Goal: Task Accomplishment & Management: Use online tool/utility

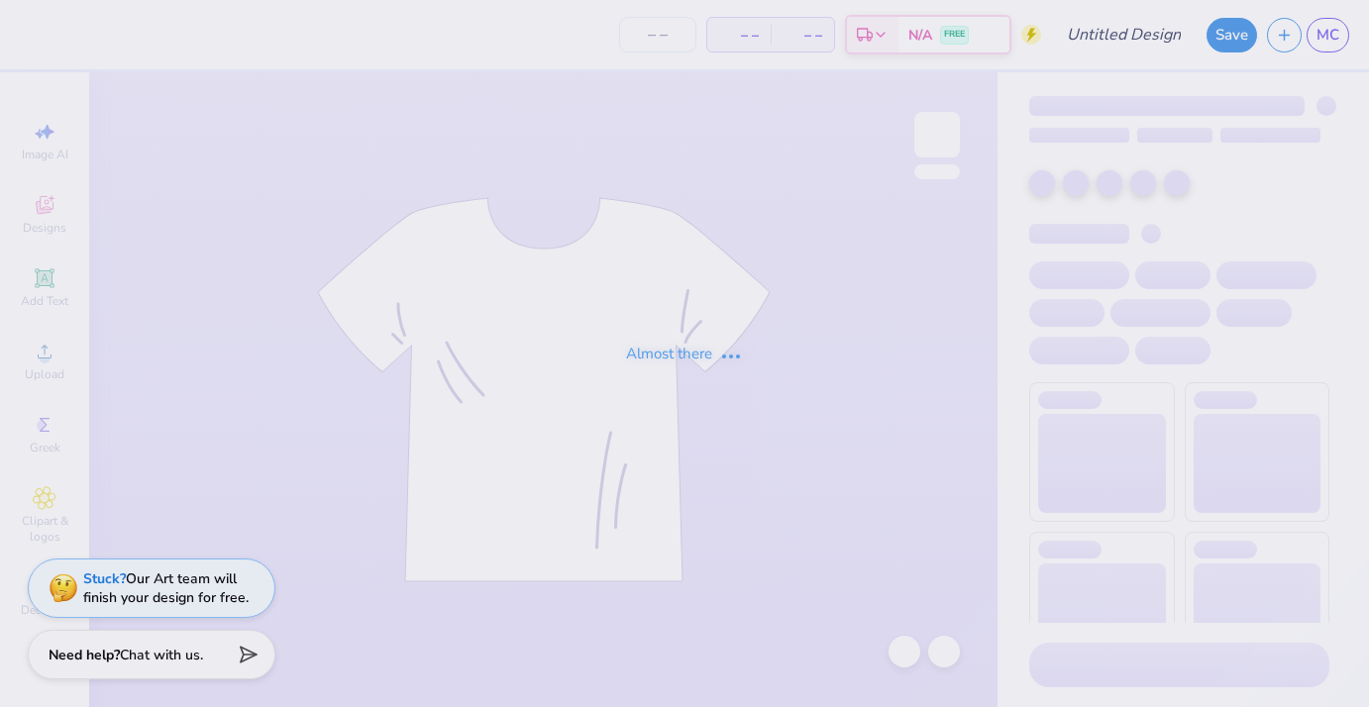
type input "dudes day 1"
type input "12"
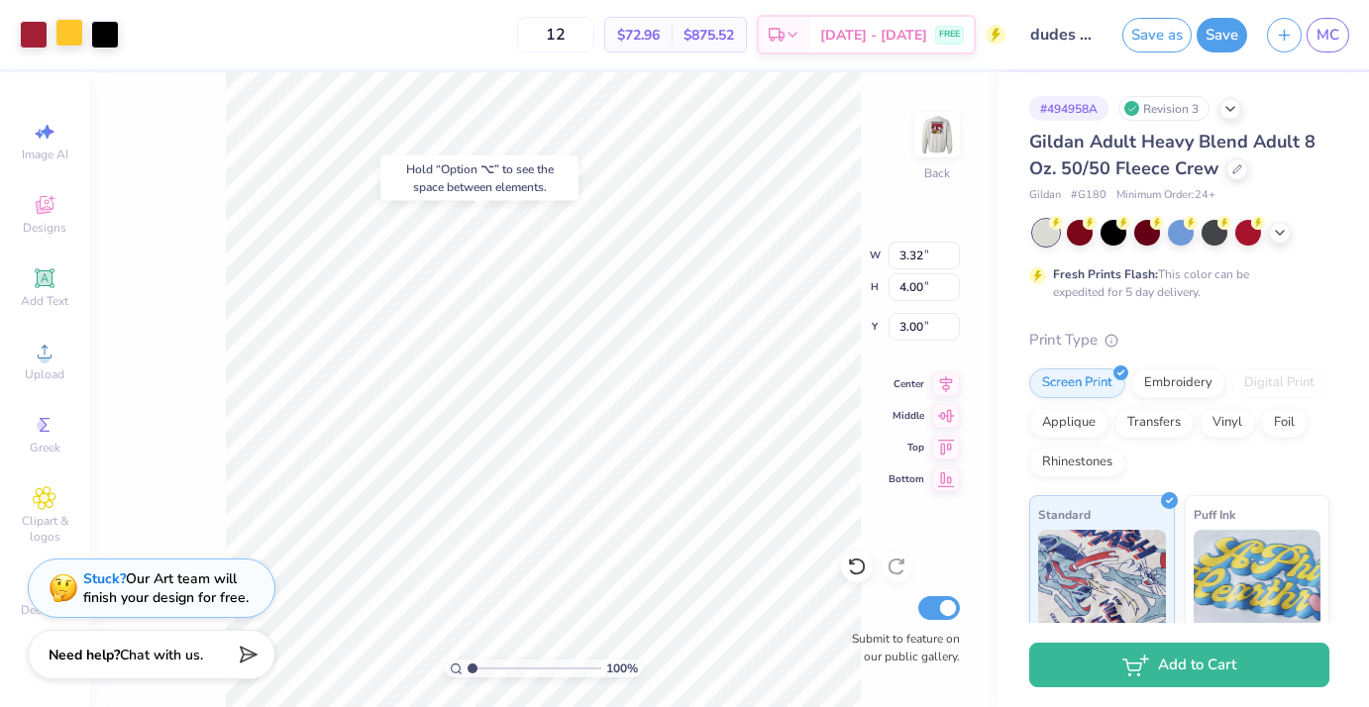
click at [73, 31] on div at bounding box center [69, 33] width 28 height 28
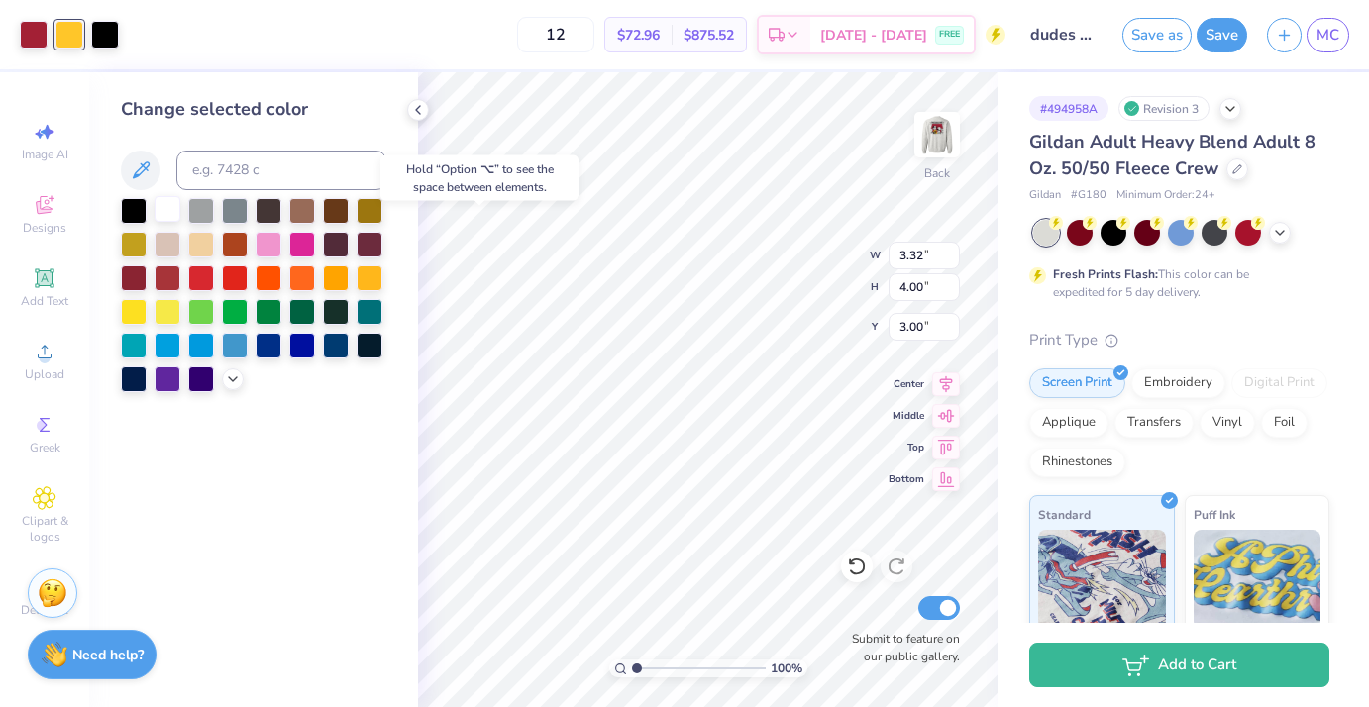
click at [172, 220] on div at bounding box center [168, 209] width 26 height 26
click at [168, 212] on div at bounding box center [168, 209] width 26 height 26
click at [415, 107] on icon at bounding box center [418, 110] width 16 height 16
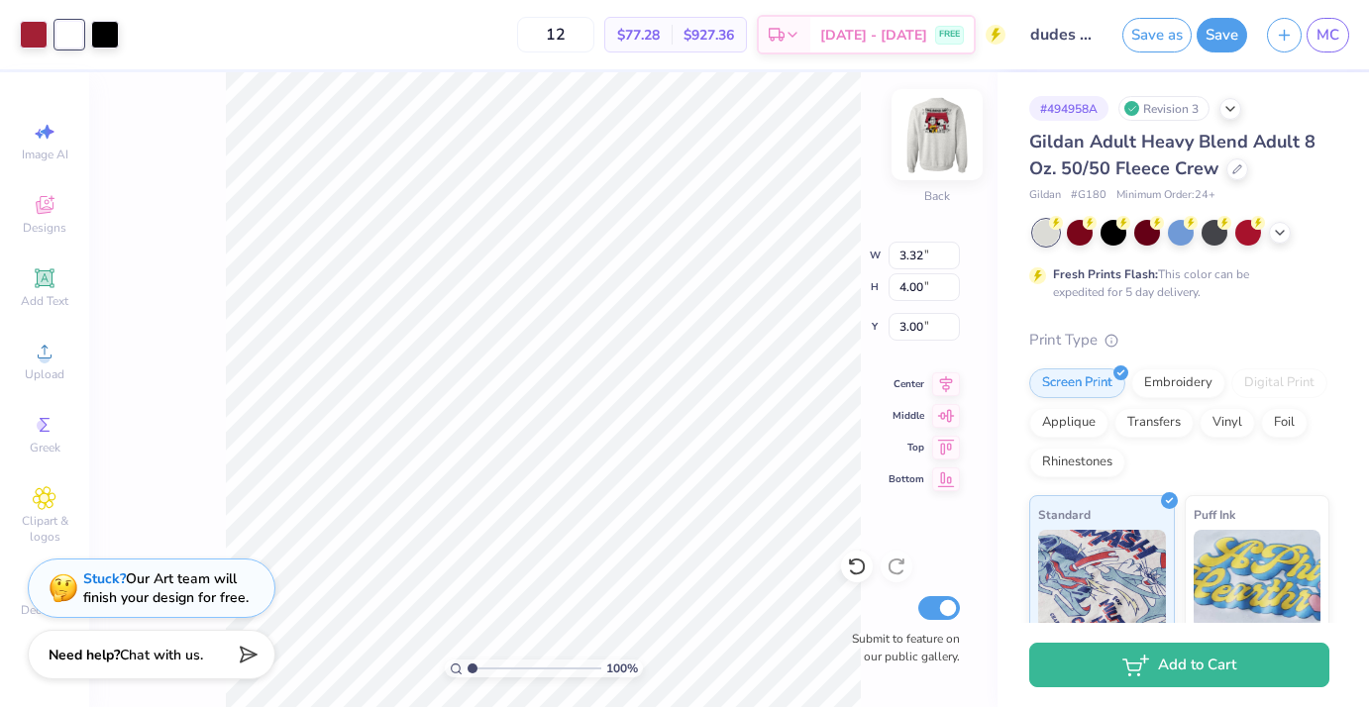
click at [939, 145] on img at bounding box center [937, 134] width 79 height 79
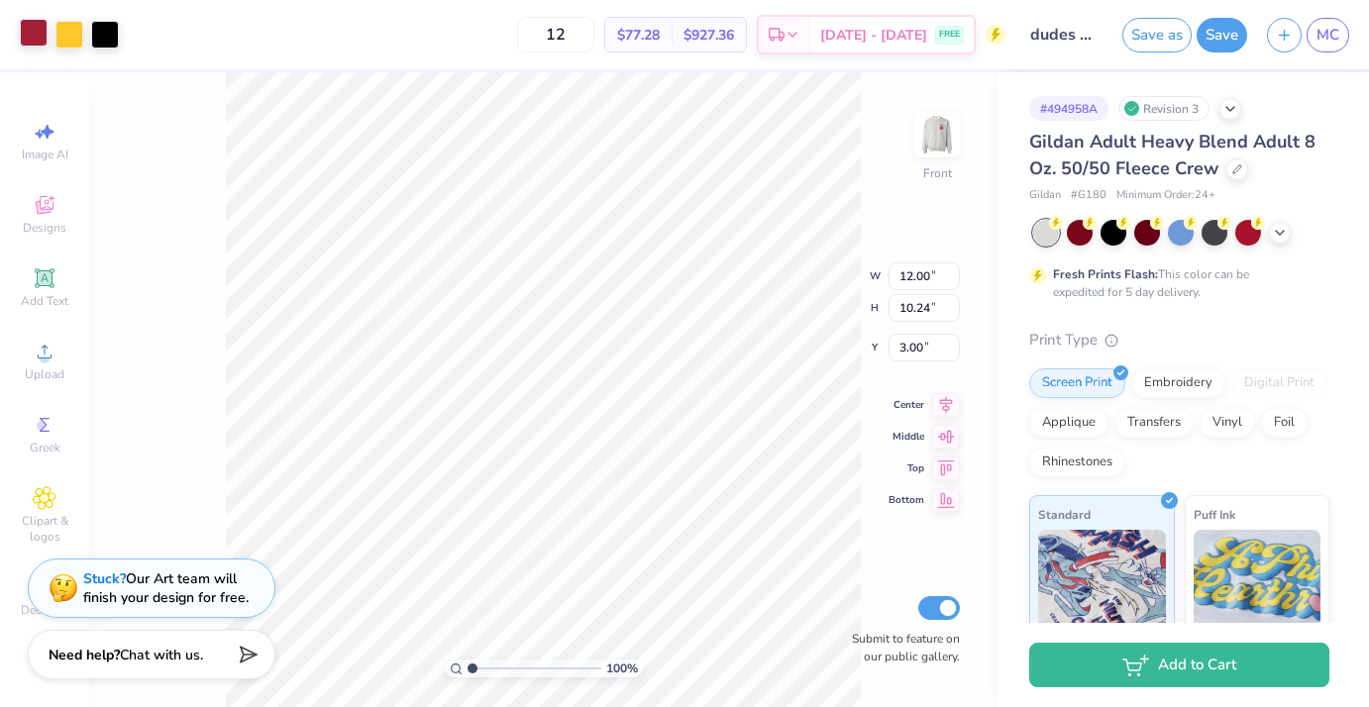
click at [41, 41] on div at bounding box center [34, 33] width 28 height 28
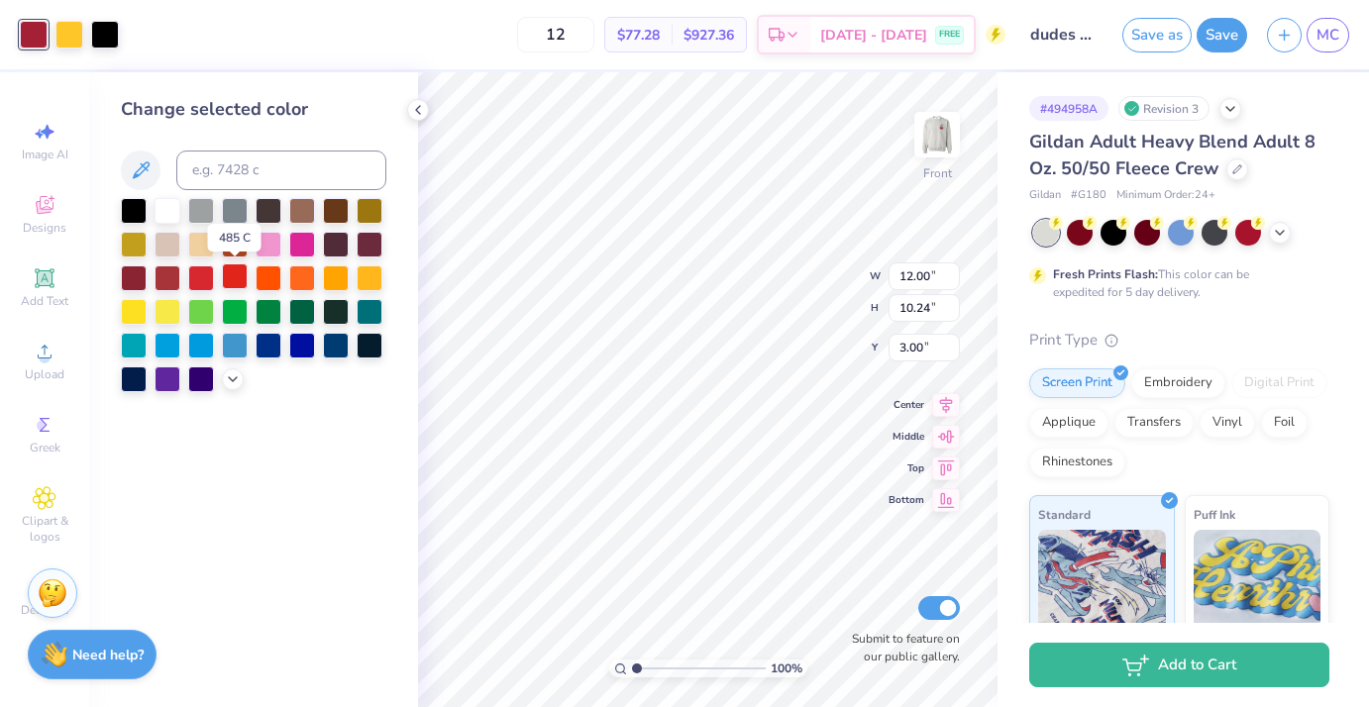
click at [232, 274] on div at bounding box center [235, 277] width 26 height 26
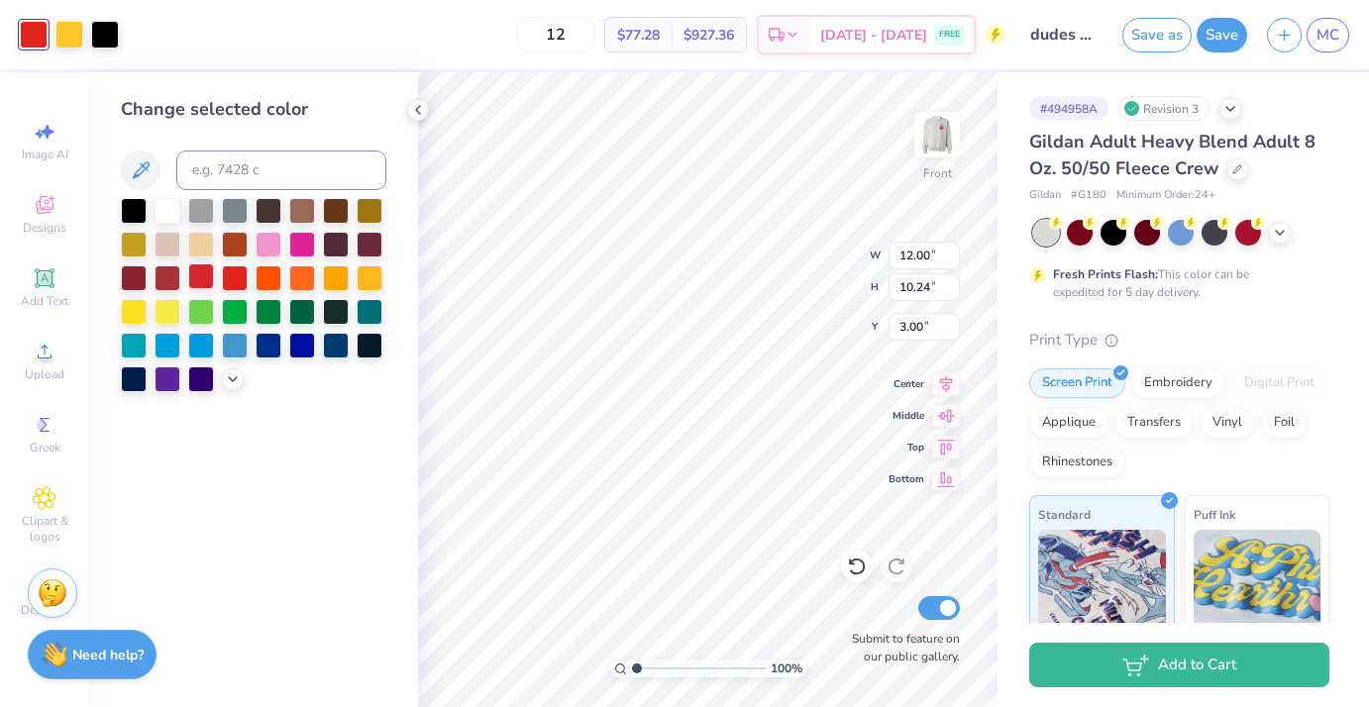
click at [206, 281] on div at bounding box center [201, 277] width 26 height 26
click at [196, 275] on div at bounding box center [201, 277] width 26 height 26
click at [142, 180] on icon at bounding box center [141, 171] width 24 height 24
click at [231, 370] on div at bounding box center [233, 378] width 22 height 22
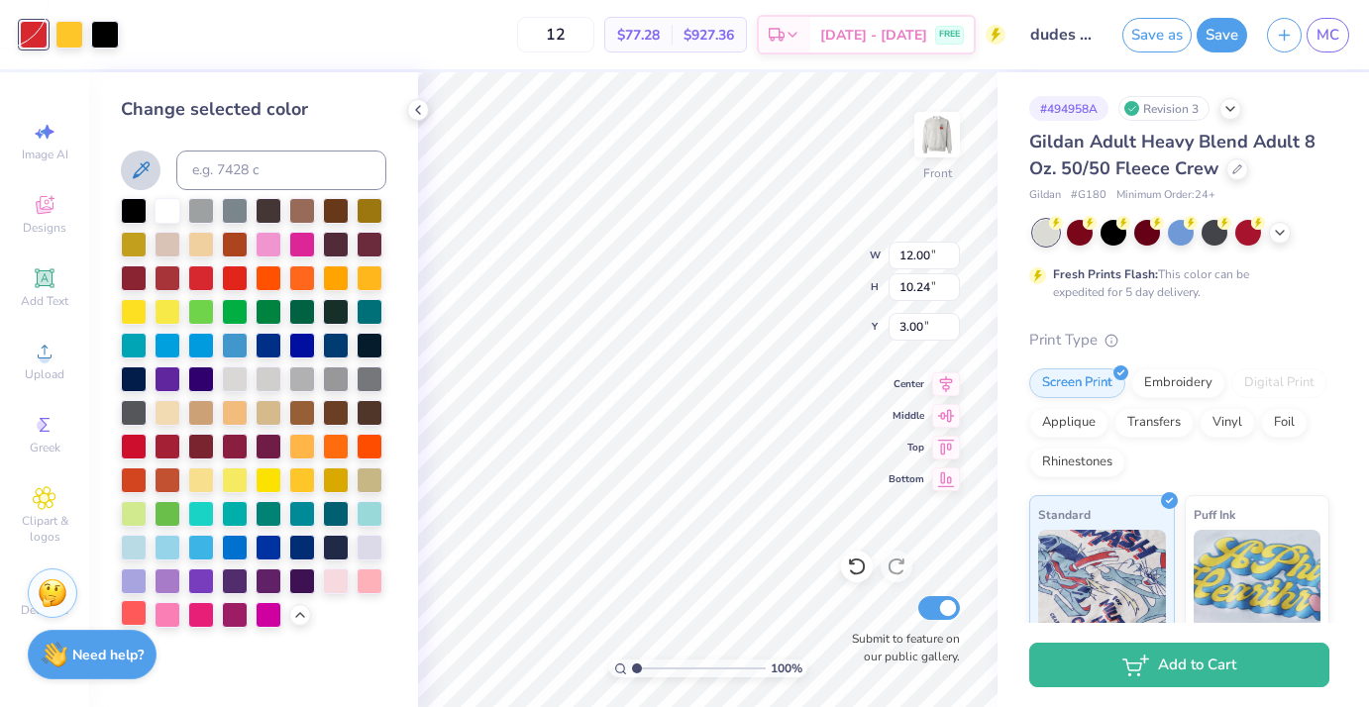
click at [131, 611] on div at bounding box center [134, 613] width 26 height 26
click at [302, 612] on icon at bounding box center [300, 613] width 16 height 16
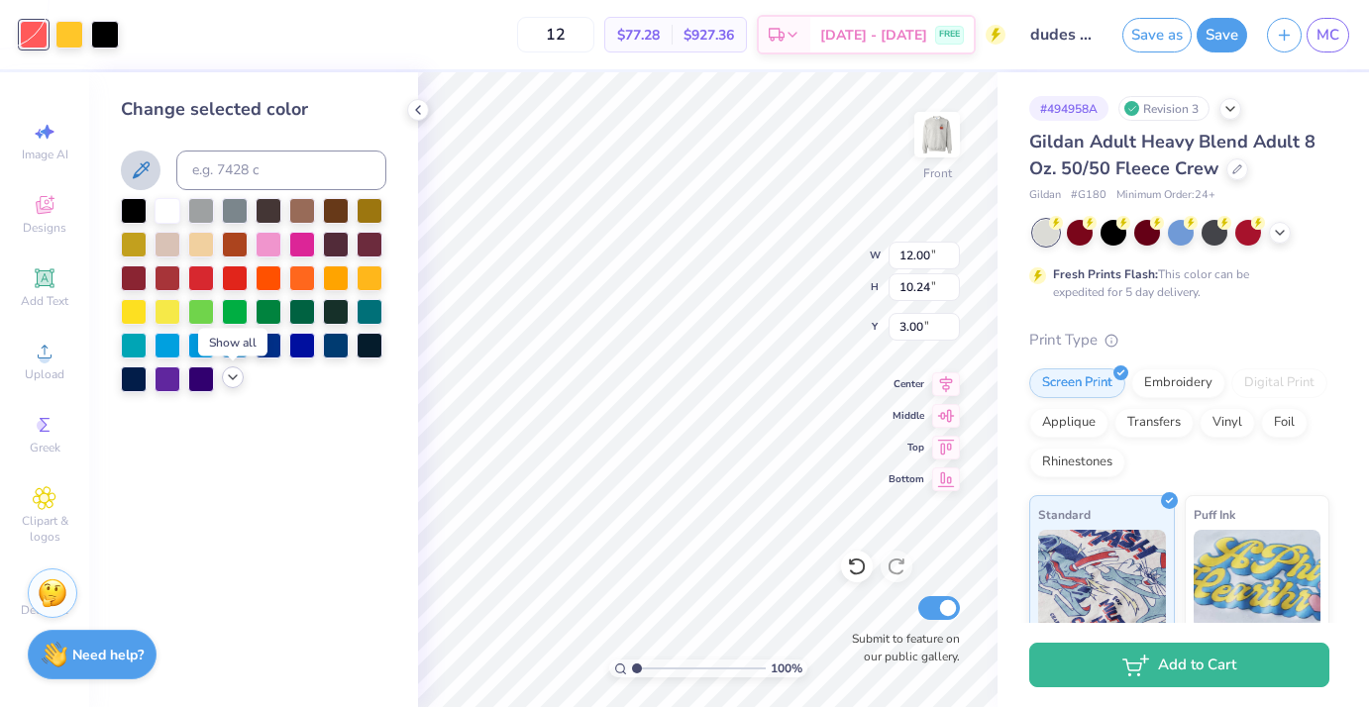
click at [226, 378] on icon at bounding box center [233, 378] width 16 height 16
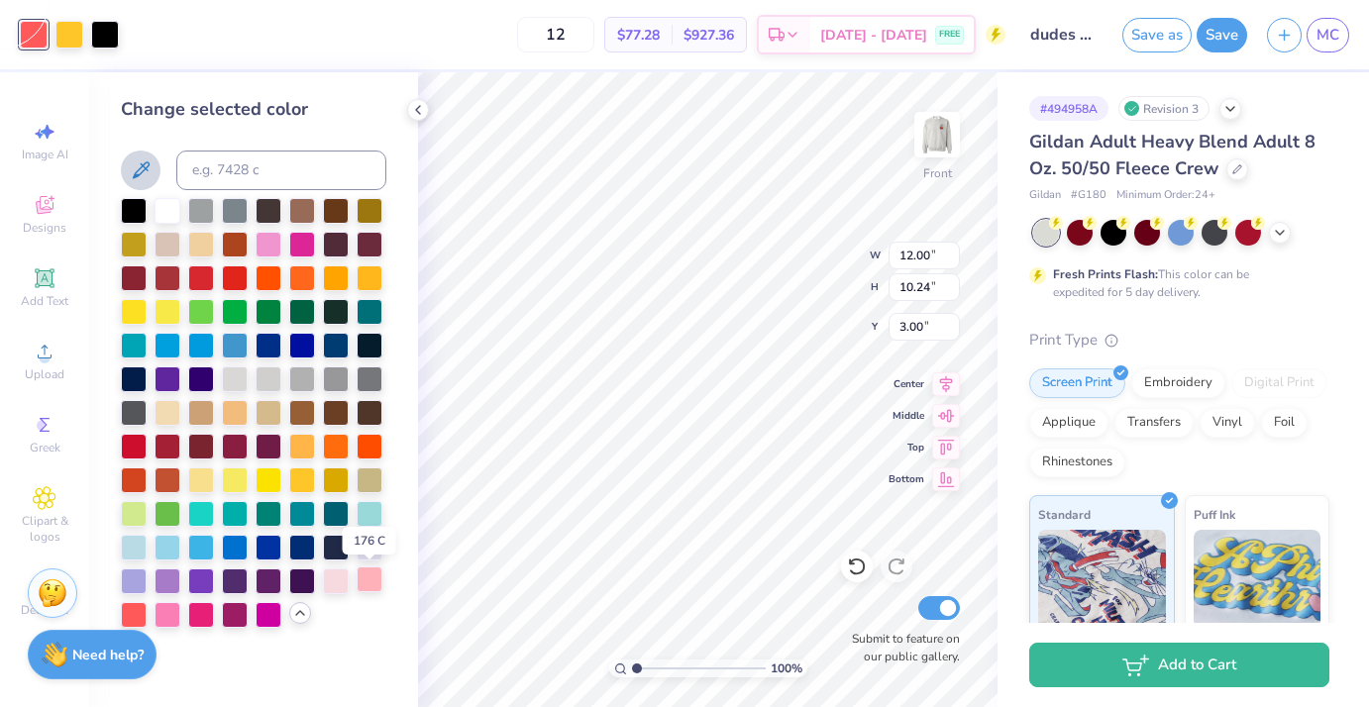
click at [380, 579] on div at bounding box center [370, 580] width 26 height 26
click at [167, 543] on div at bounding box center [168, 546] width 26 height 26
click at [121, 618] on div at bounding box center [134, 613] width 26 height 26
click at [161, 615] on div at bounding box center [168, 613] width 26 height 26
click at [132, 616] on div at bounding box center [134, 613] width 26 height 26
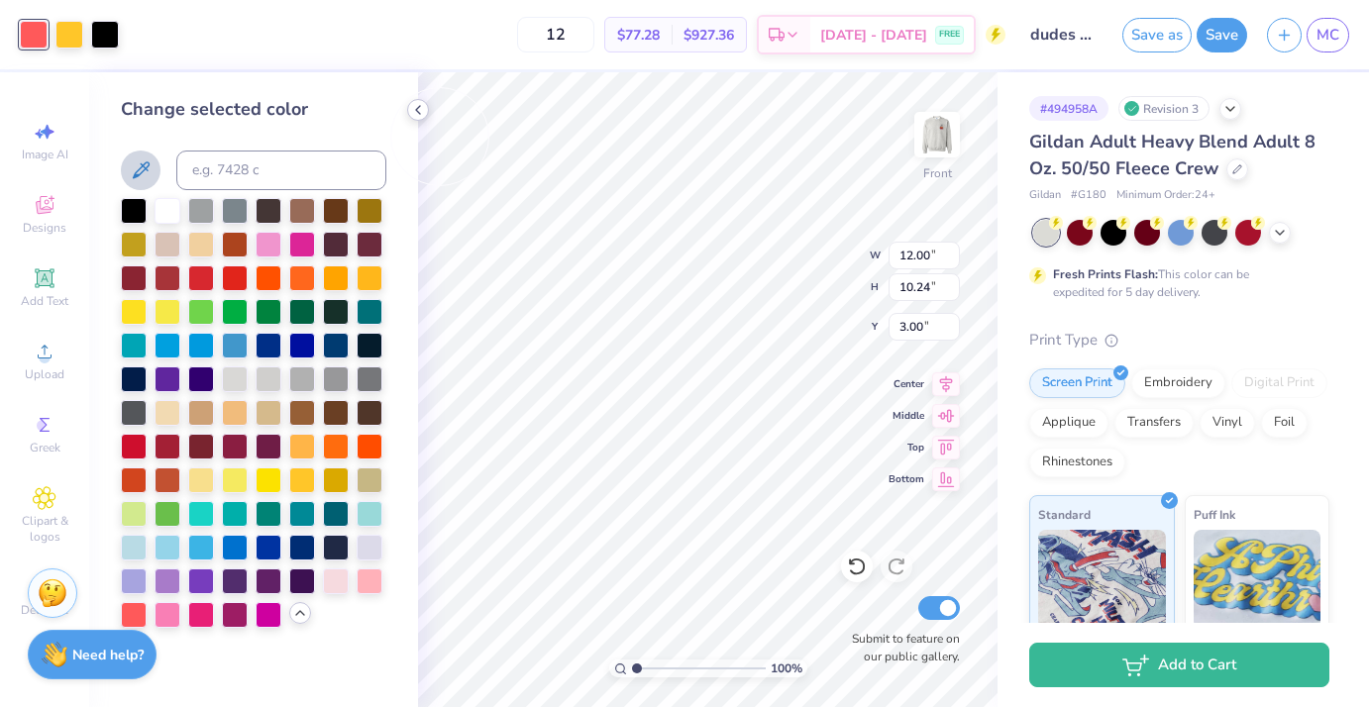
click at [411, 109] on icon at bounding box center [418, 110] width 16 height 16
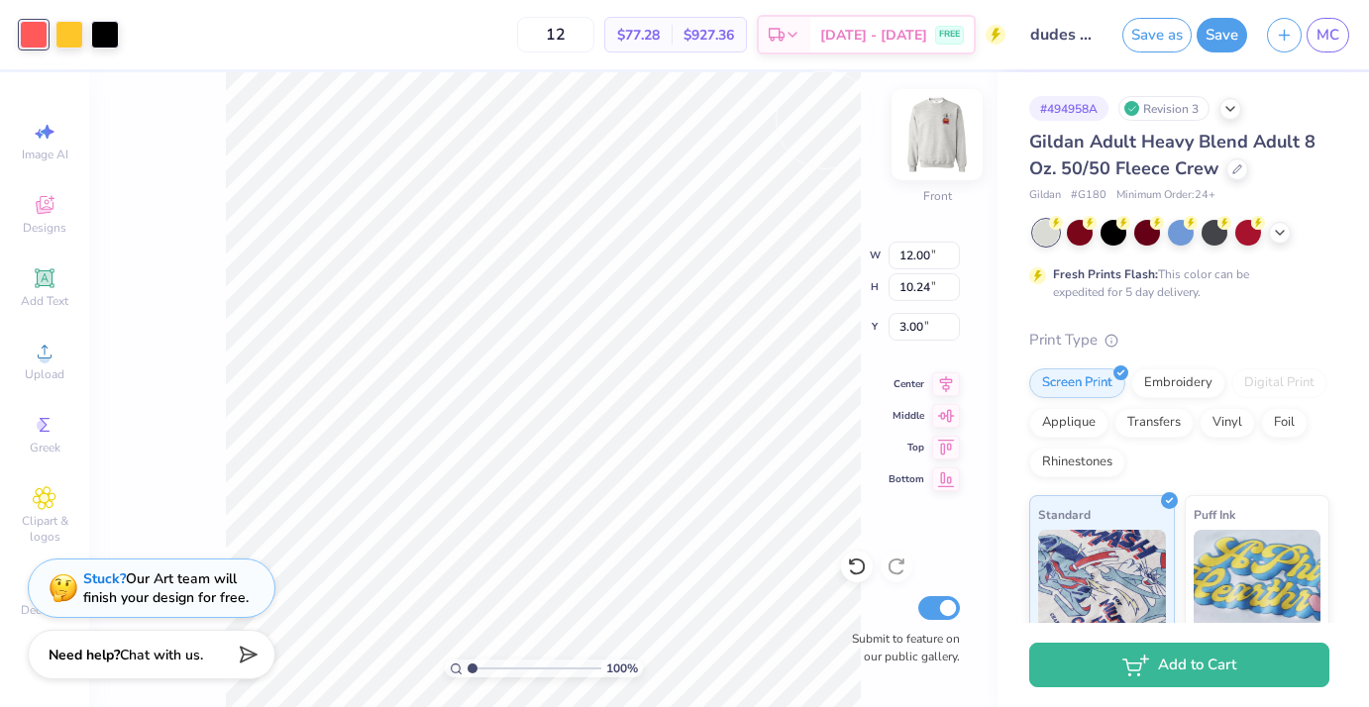
click at [940, 139] on img at bounding box center [937, 134] width 79 height 79
type input "1.94"
type input "0.55"
type input "5.29"
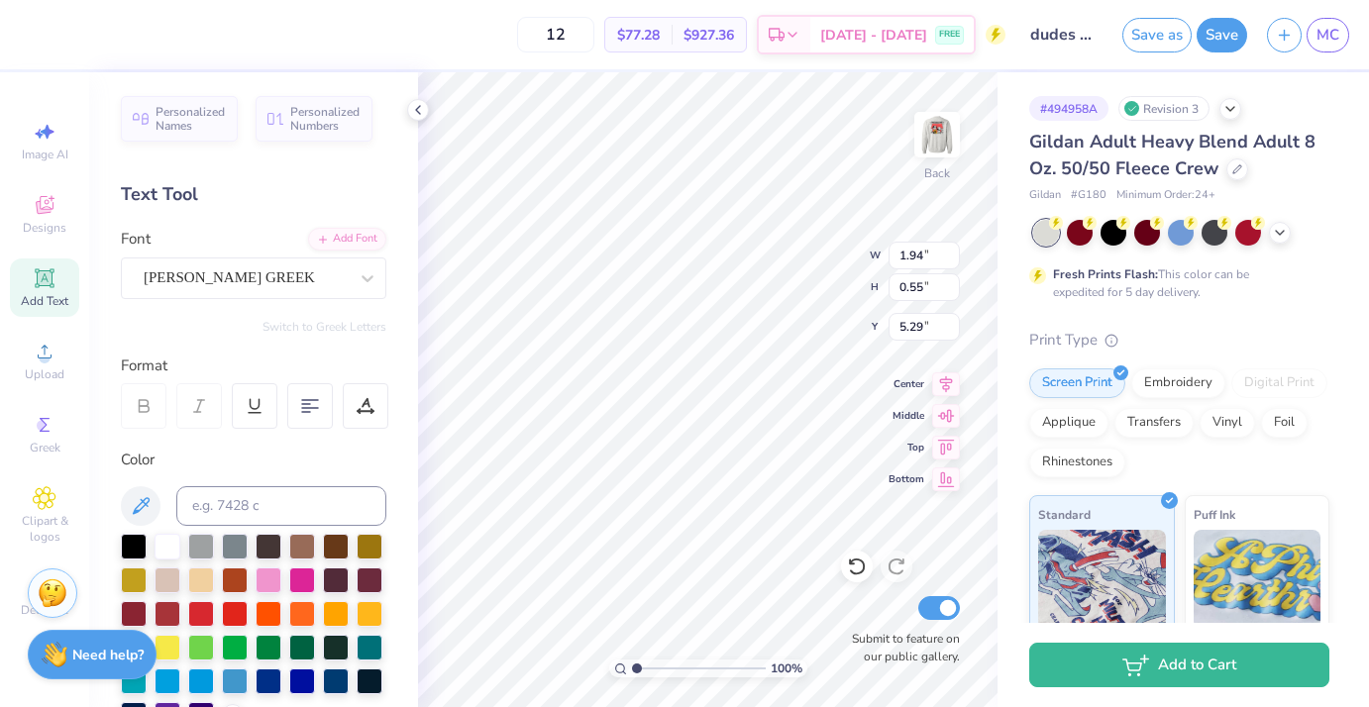
click at [167, 530] on div "Color" at bounding box center [254, 588] width 266 height 279
click at [167, 542] on div at bounding box center [168, 545] width 26 height 26
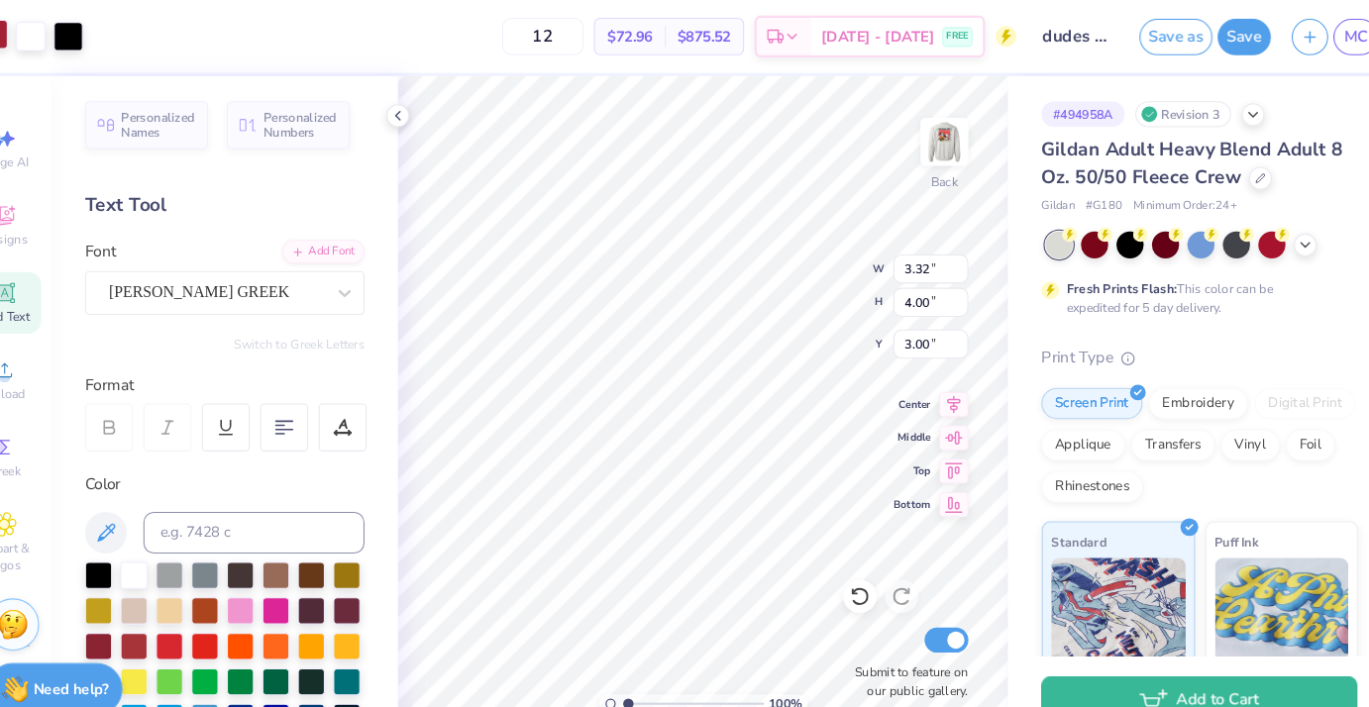
click at [44, 38] on div at bounding box center [34, 33] width 28 height 28
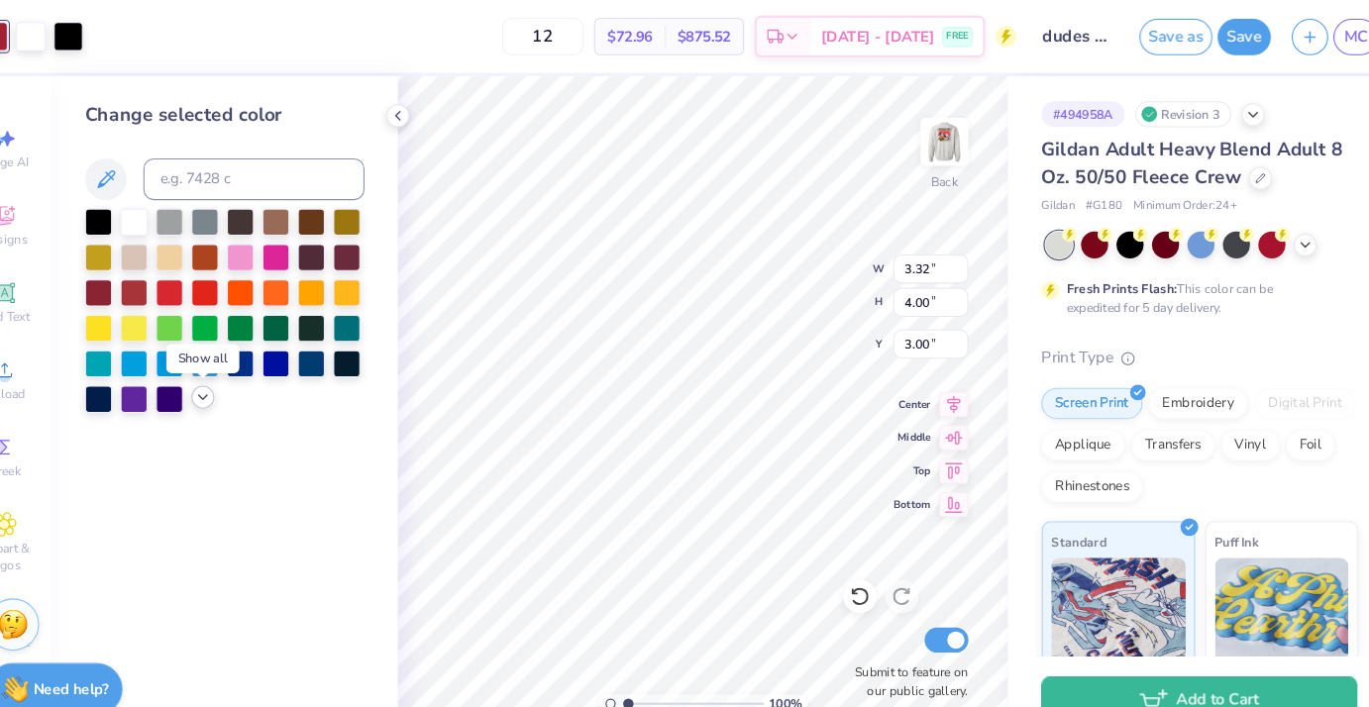
click at [230, 383] on icon at bounding box center [233, 378] width 16 height 16
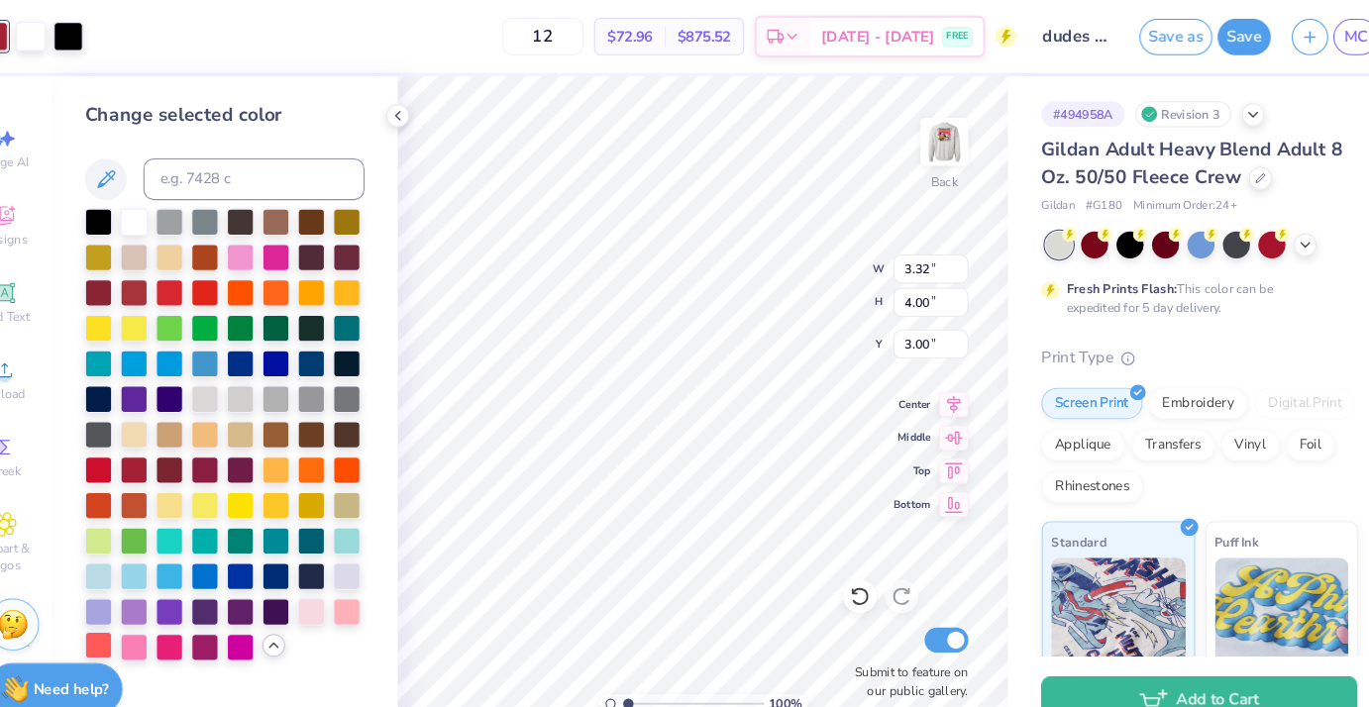
click at [131, 615] on div at bounding box center [134, 613] width 26 height 26
click at [417, 109] on polyline at bounding box center [418, 110] width 4 height 8
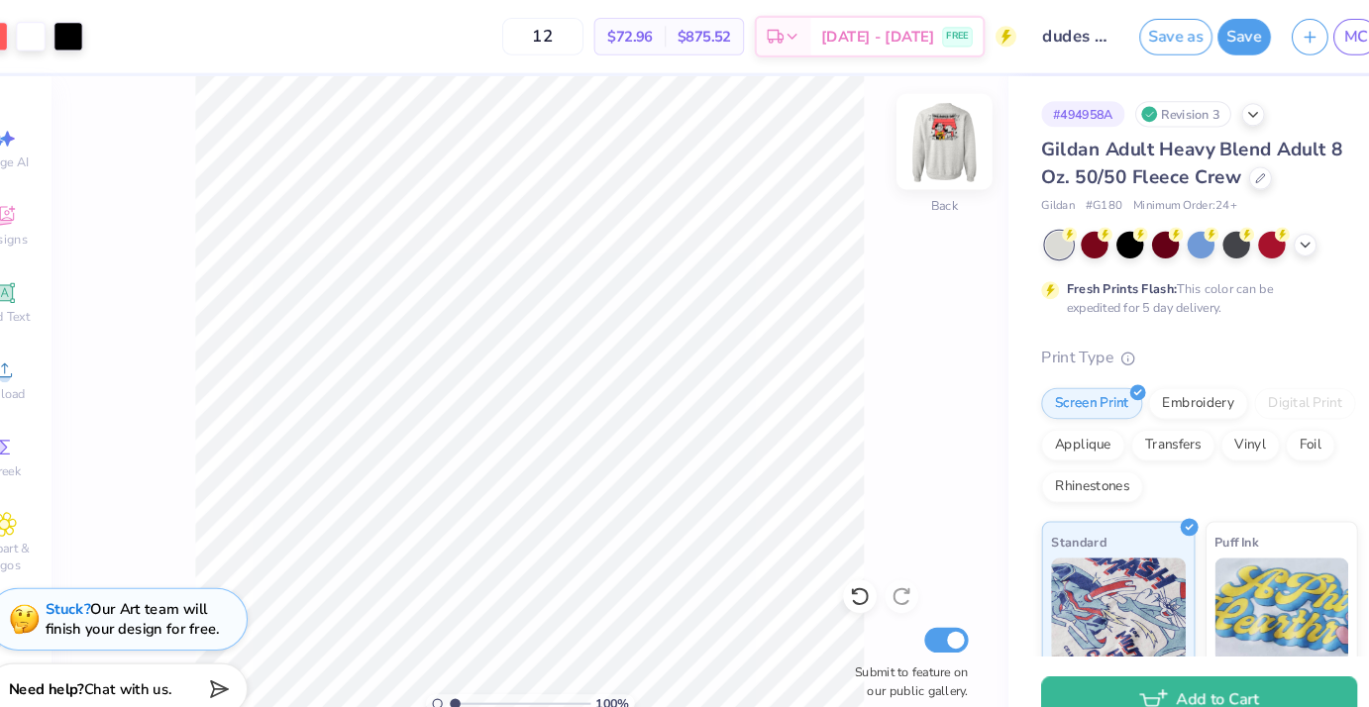
click at [938, 144] on img at bounding box center [937, 134] width 79 height 79
click at [939, 147] on img at bounding box center [937, 134] width 79 height 79
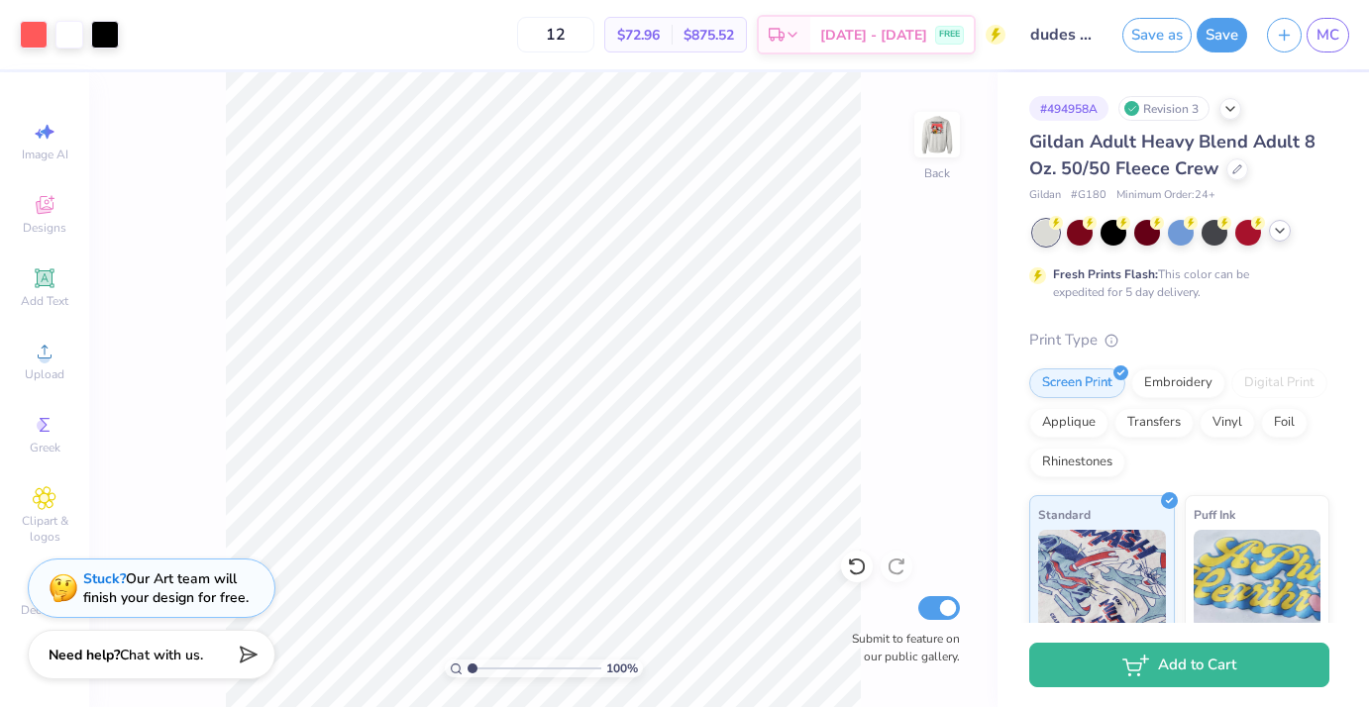
click at [1282, 238] on icon at bounding box center [1280, 231] width 16 height 16
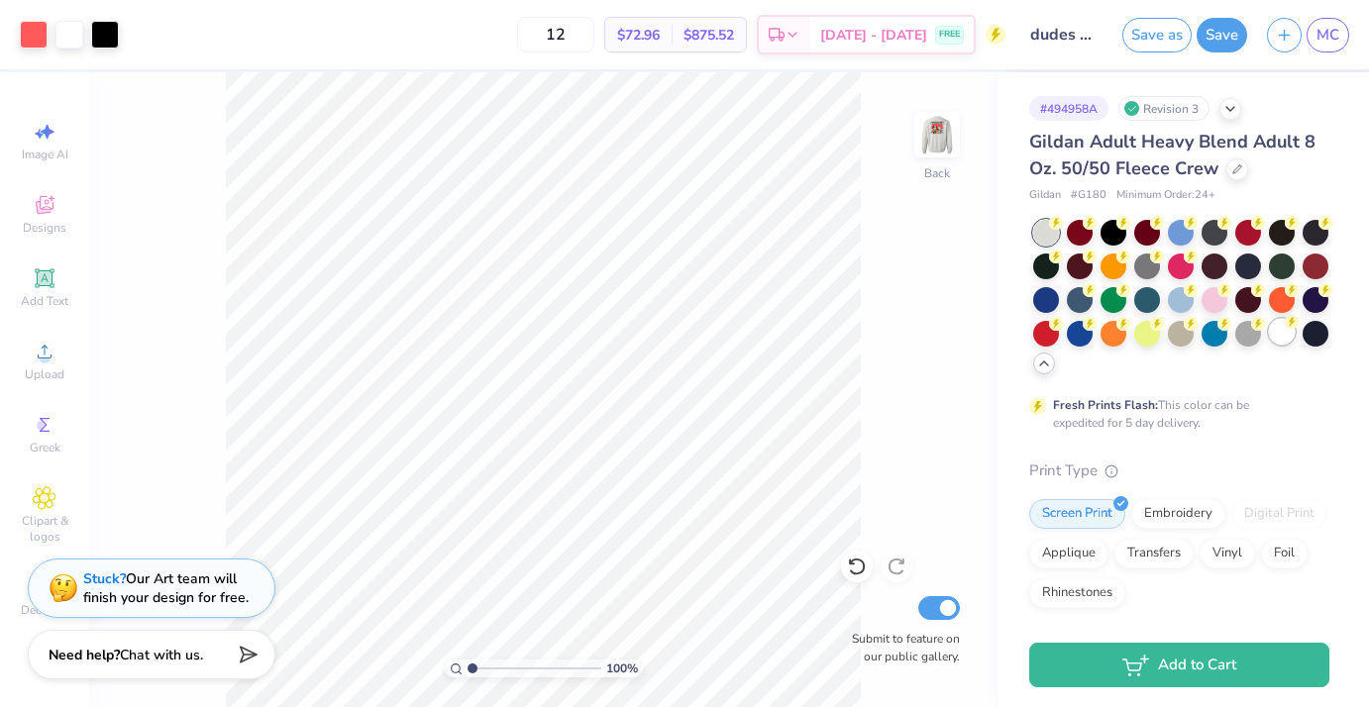
click at [1291, 340] on div at bounding box center [1282, 332] width 26 height 26
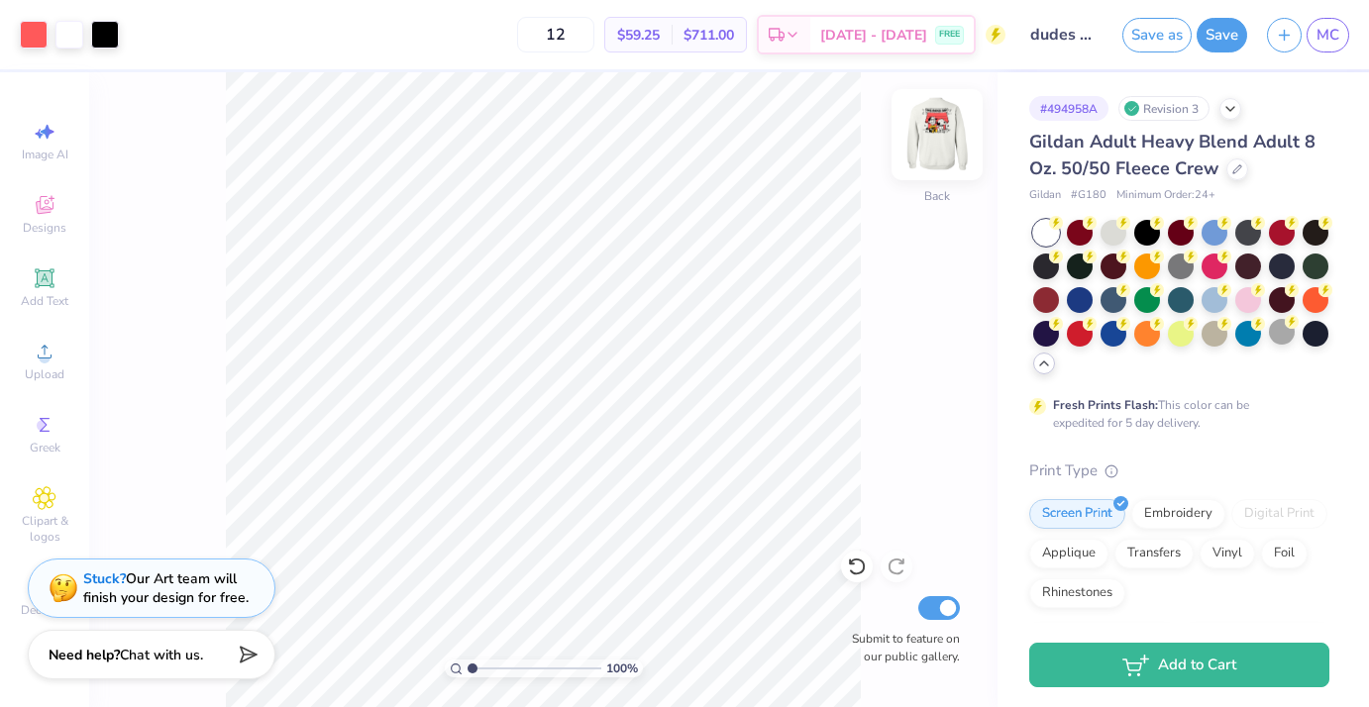
click at [937, 138] on img at bounding box center [937, 134] width 79 height 79
click at [936, 159] on img at bounding box center [937, 134] width 79 height 79
click at [931, 137] on img at bounding box center [937, 134] width 79 height 79
click at [931, 145] on img at bounding box center [937, 135] width 40 height 40
click at [929, 140] on img at bounding box center [937, 134] width 79 height 79
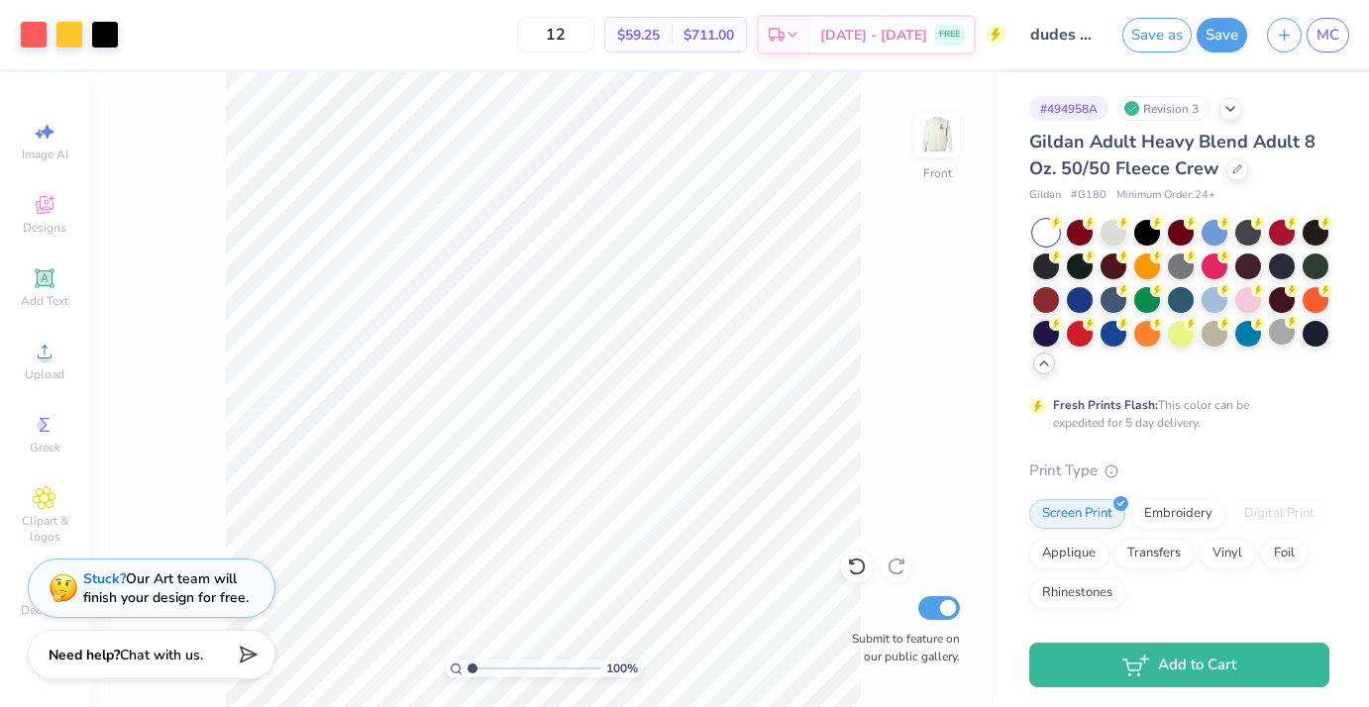
click at [929, 140] on img at bounding box center [937, 135] width 40 height 40
click at [20, 29] on div at bounding box center [34, 33] width 28 height 28
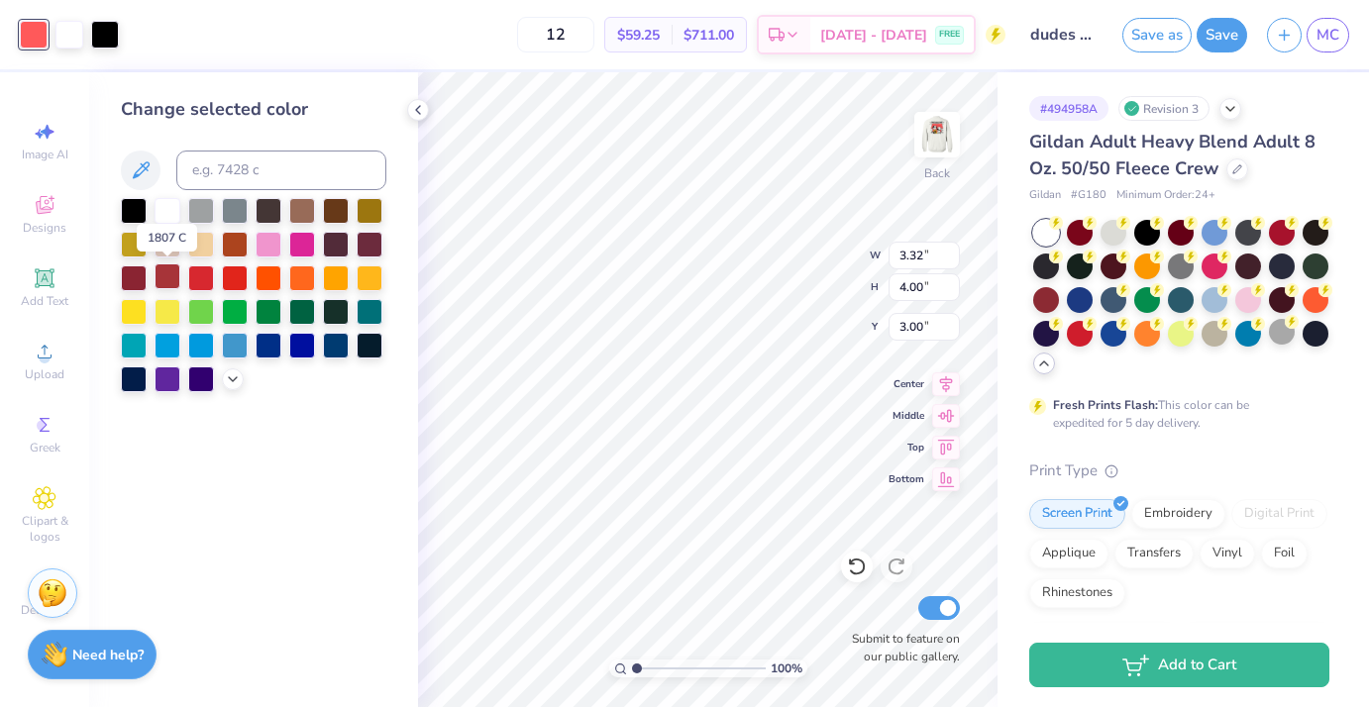
click at [165, 280] on div at bounding box center [168, 277] width 26 height 26
click at [200, 281] on div at bounding box center [201, 277] width 26 height 26
click at [227, 282] on div at bounding box center [235, 277] width 26 height 26
click at [241, 165] on input at bounding box center [281, 171] width 210 height 40
type input "201"
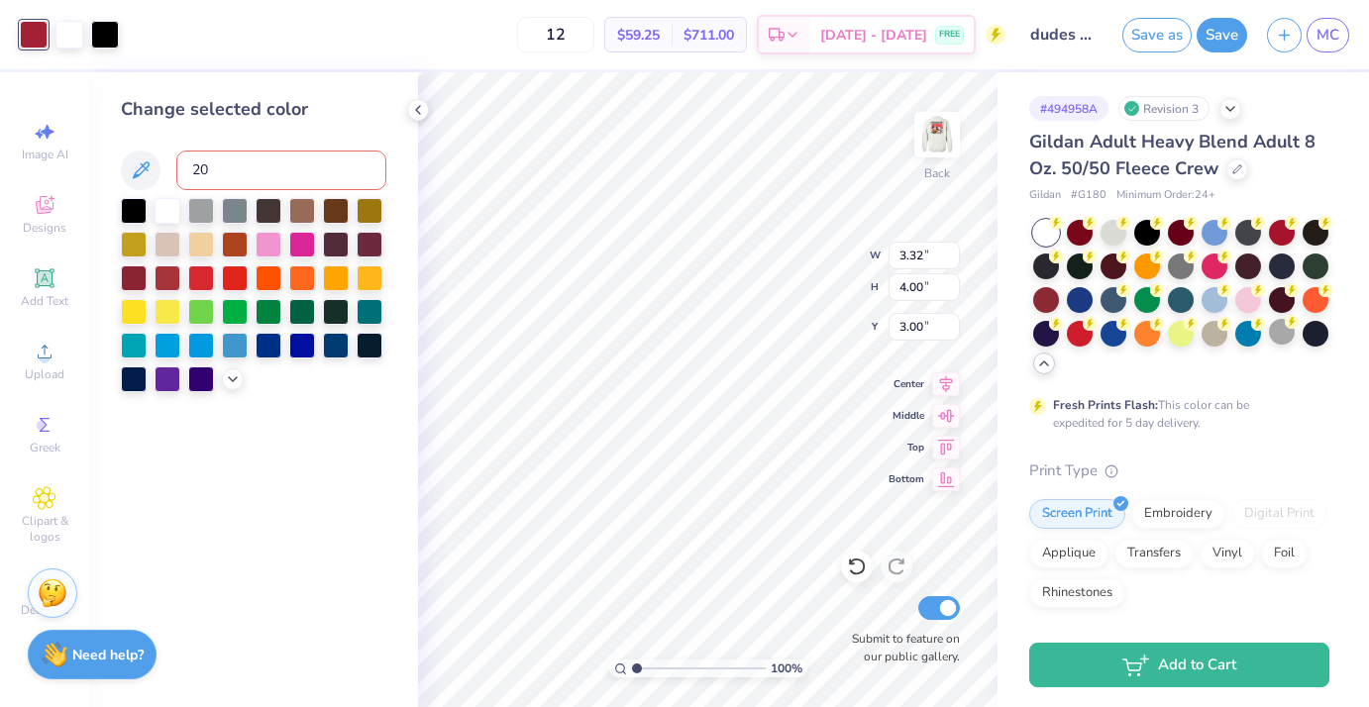
type input "201"
click at [946, 151] on img at bounding box center [937, 134] width 79 height 79
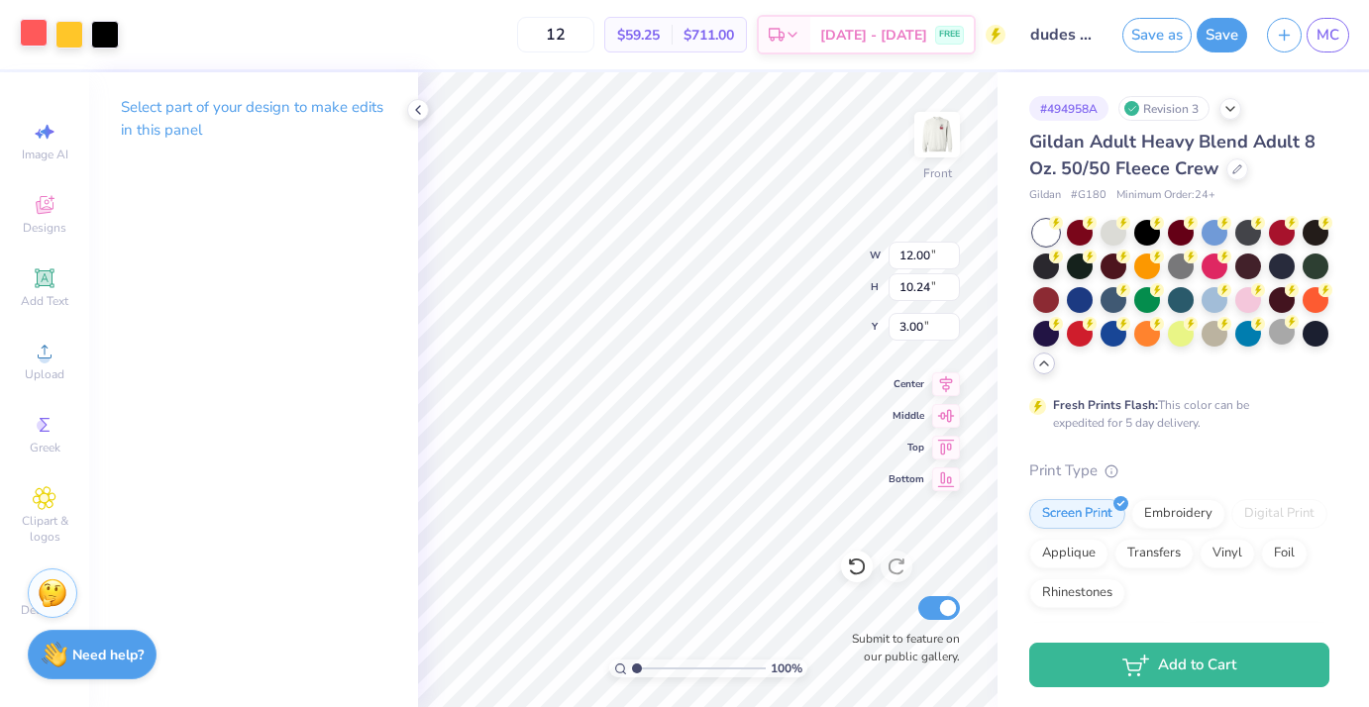
click at [22, 37] on div at bounding box center [34, 33] width 28 height 28
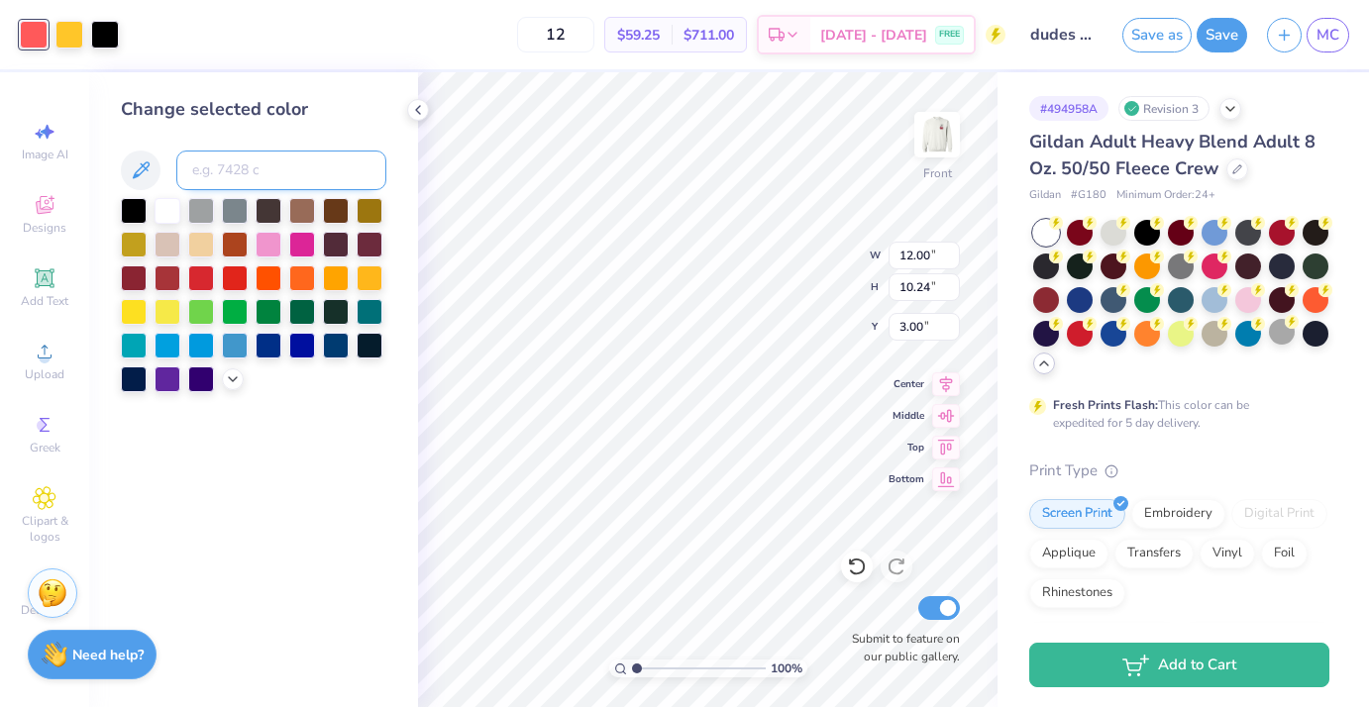
click at [251, 165] on input at bounding box center [281, 171] width 210 height 40
type input "201"
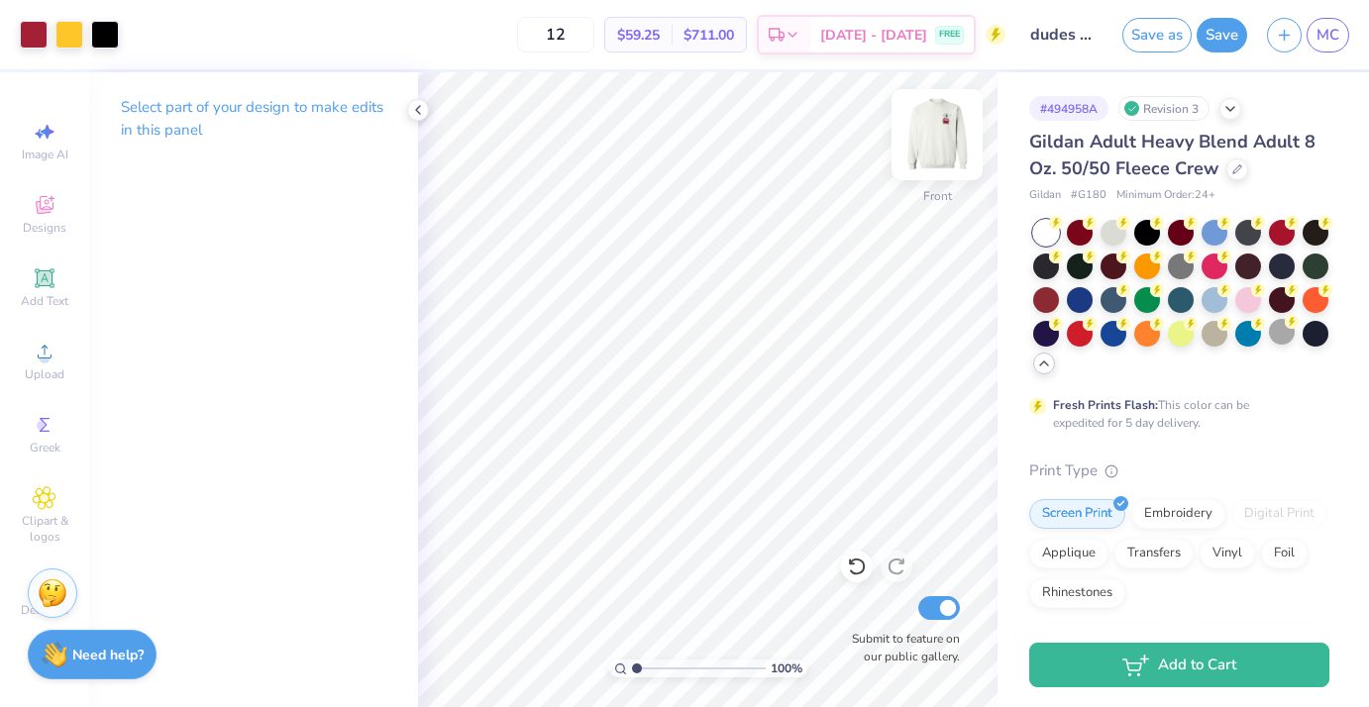
click at [932, 147] on img at bounding box center [937, 134] width 79 height 79
click at [1284, 337] on div at bounding box center [1282, 332] width 26 height 26
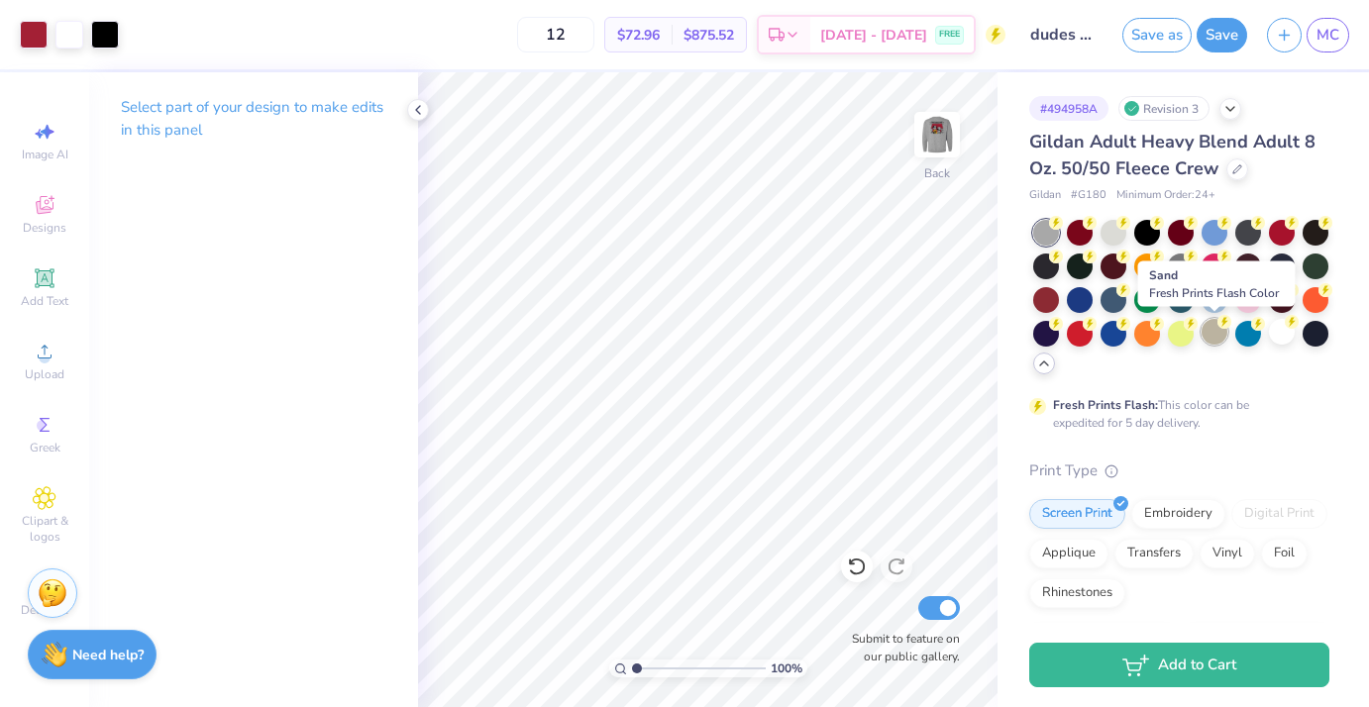
click at [1217, 339] on div at bounding box center [1215, 332] width 26 height 26
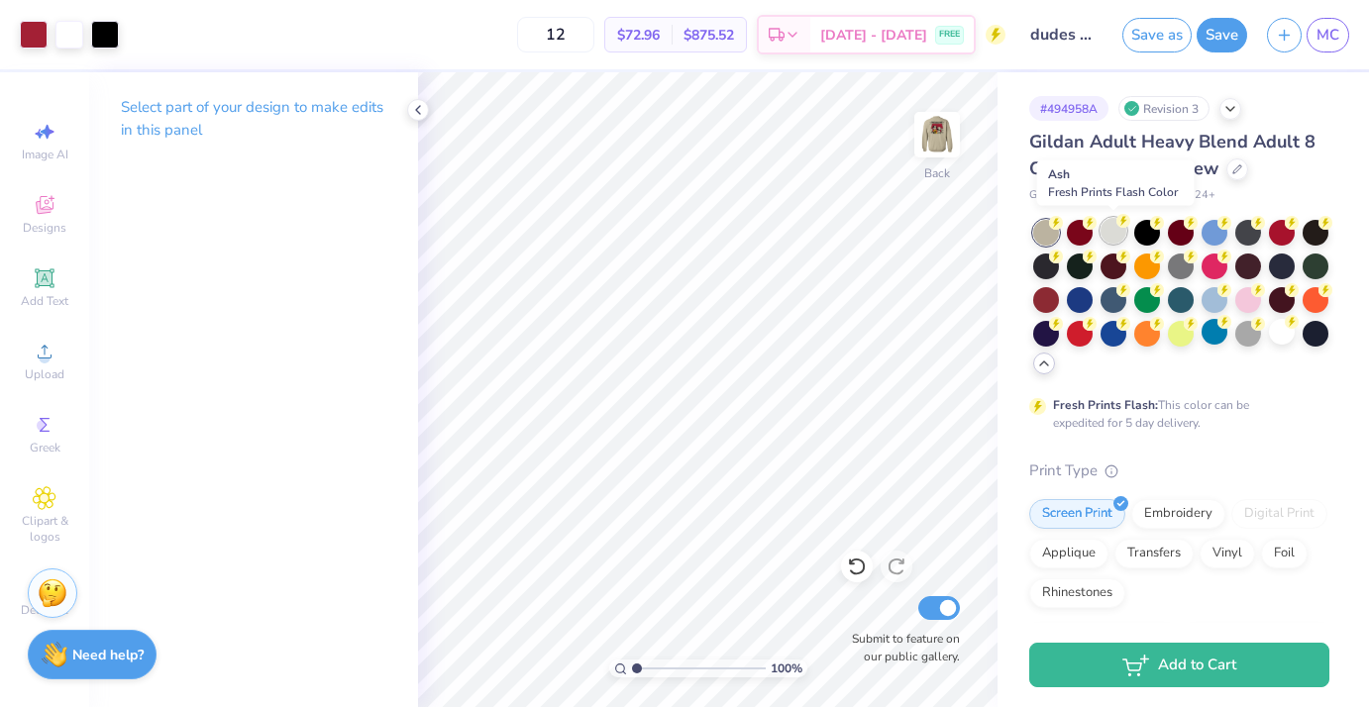
click at [1122, 229] on div at bounding box center [1114, 231] width 26 height 26
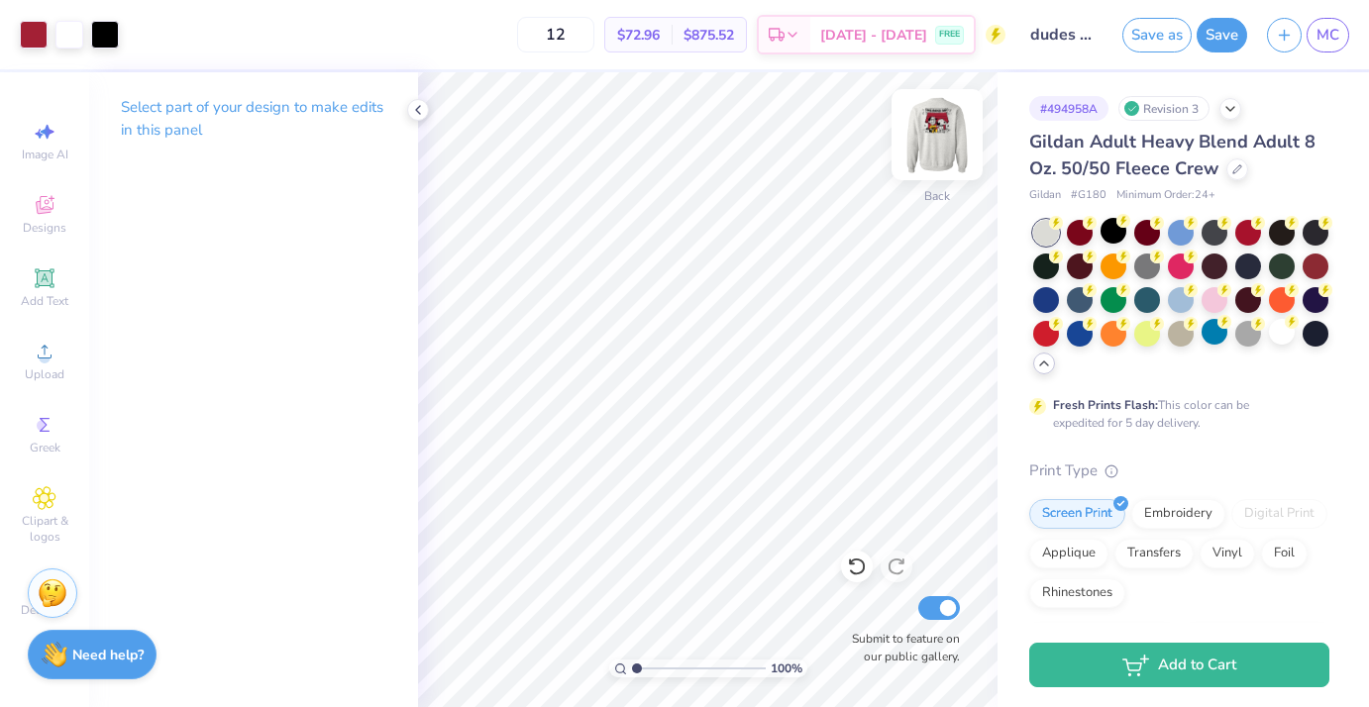
click at [943, 125] on img at bounding box center [937, 134] width 79 height 79
click at [943, 125] on img at bounding box center [937, 135] width 40 height 40
click at [943, 126] on img at bounding box center [937, 134] width 79 height 79
